Goal: Information Seeking & Learning: Learn about a topic

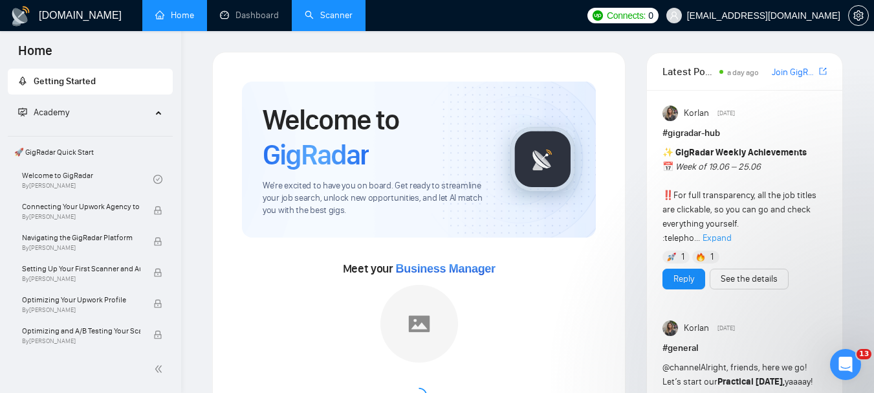
click at [332, 16] on link "Scanner" at bounding box center [329, 15] width 48 height 11
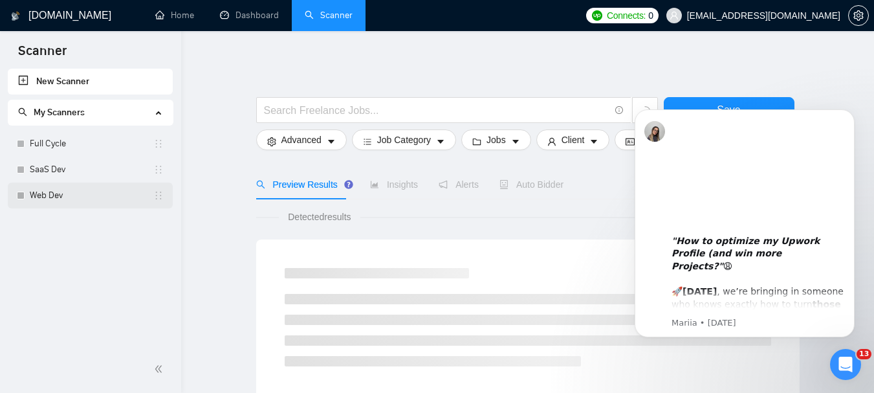
click at [51, 192] on link "Web Dev" at bounding box center [92, 195] width 124 height 26
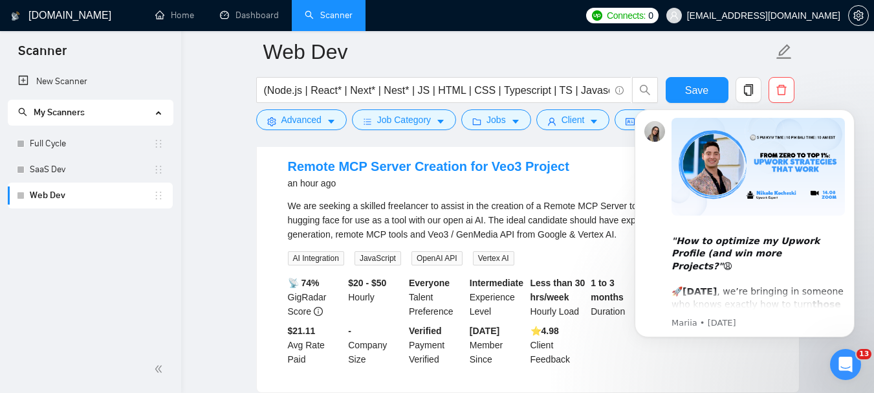
scroll to position [140, 0]
click at [384, 167] on link "Remote MCP Server Creation for Veo3 Project" at bounding box center [428, 165] width 281 height 14
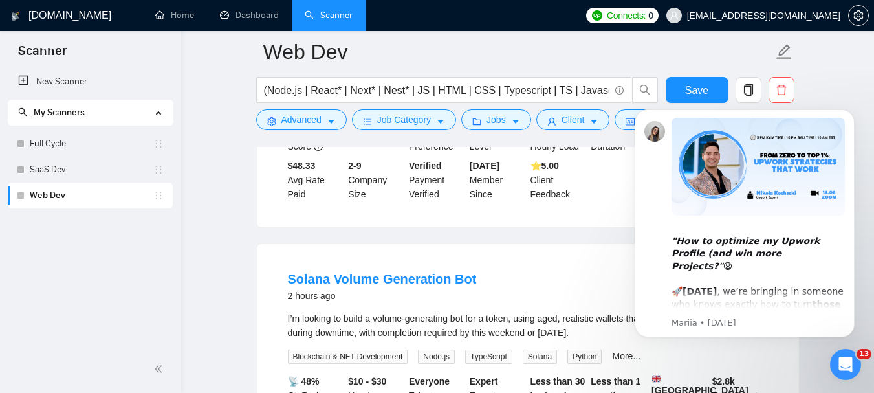
scroll to position [573, 0]
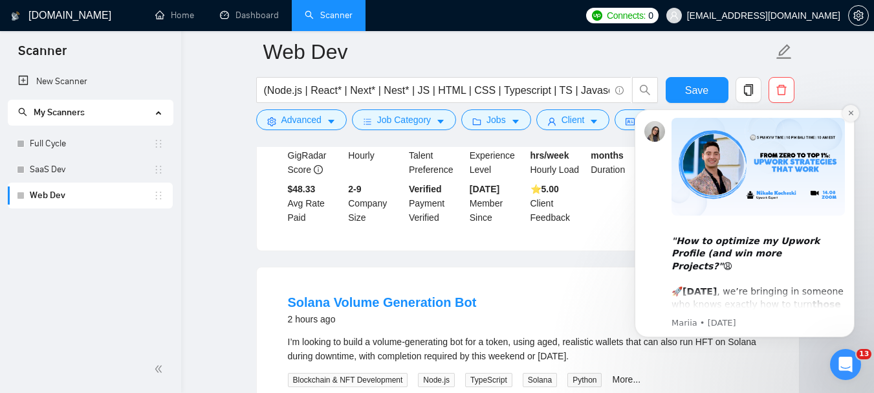
click at [851, 113] on icon "Dismiss notification" at bounding box center [850, 113] width 5 height 5
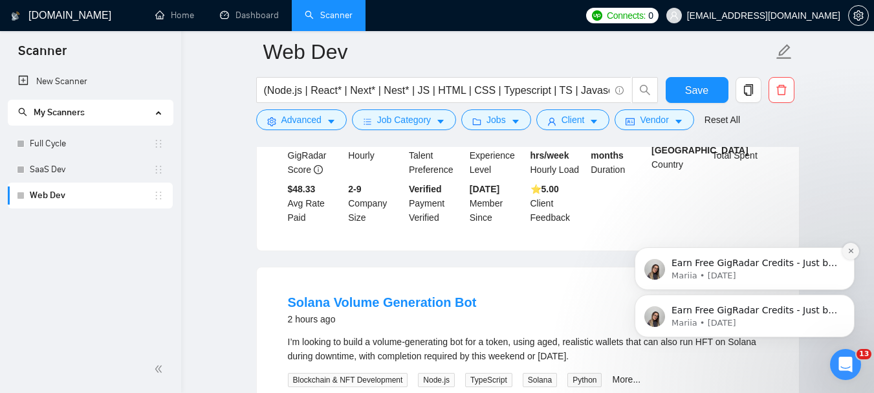
click at [852, 250] on icon "Dismiss notification" at bounding box center [850, 250] width 5 height 5
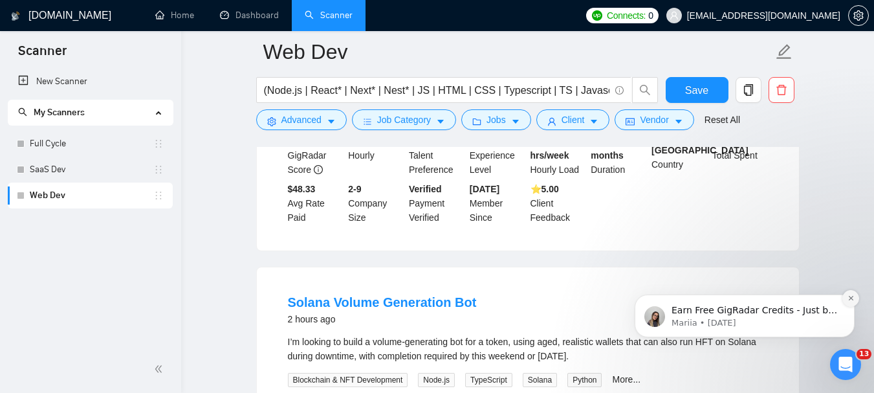
click at [846, 296] on button "Dismiss notification" at bounding box center [850, 298] width 17 height 17
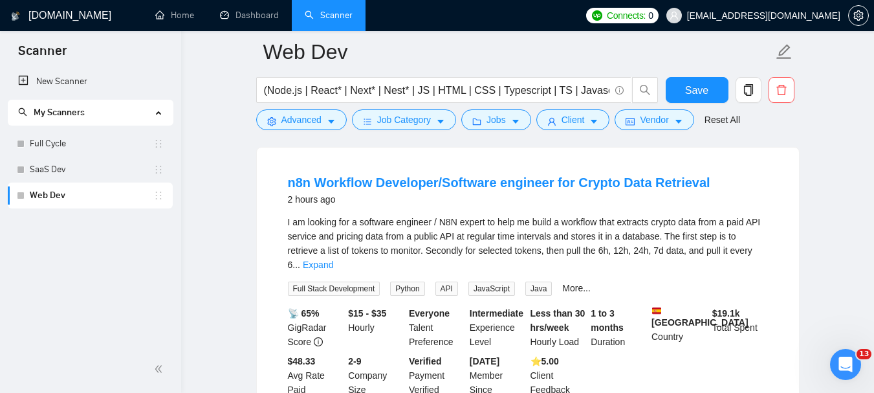
scroll to position [399, 0]
